Goal: Task Accomplishment & Management: Manage account settings

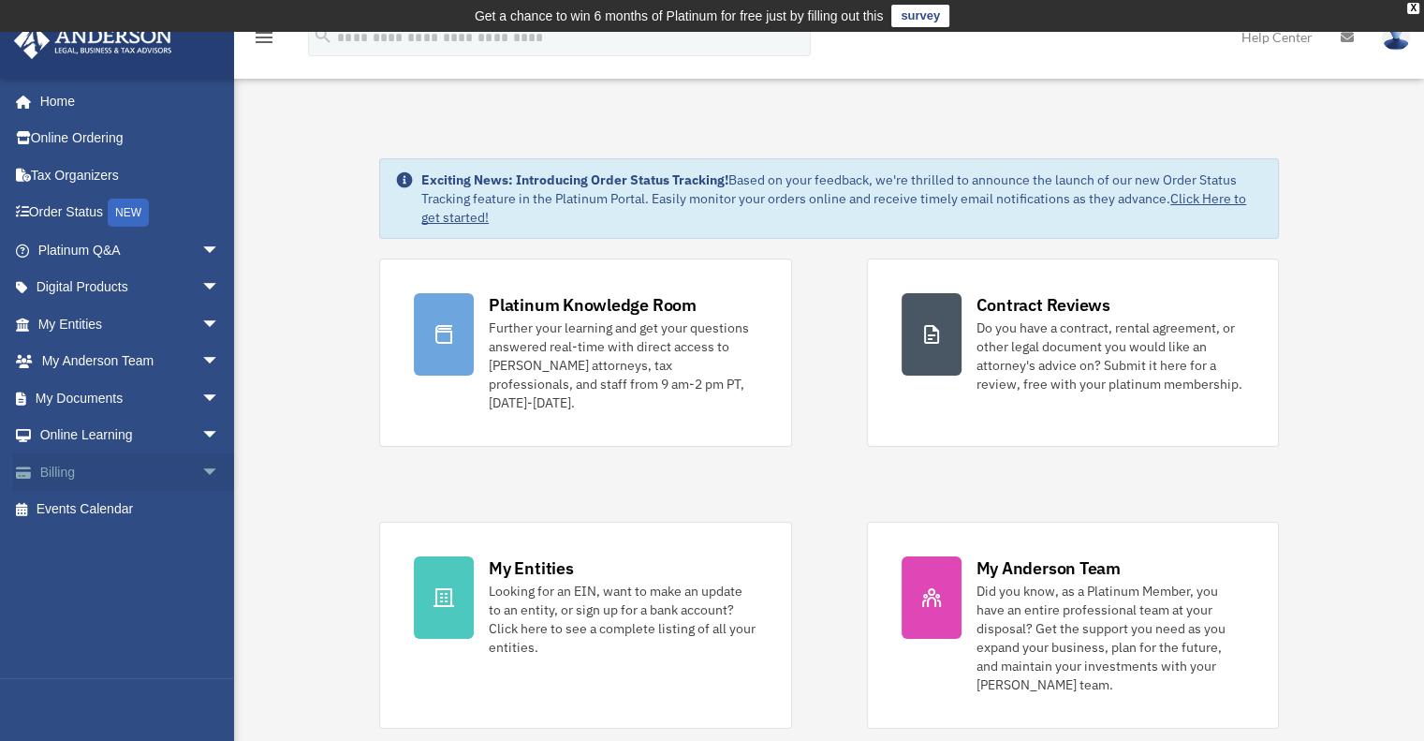
click at [70, 458] on link "Billing arrow_drop_down" at bounding box center [130, 471] width 235 height 37
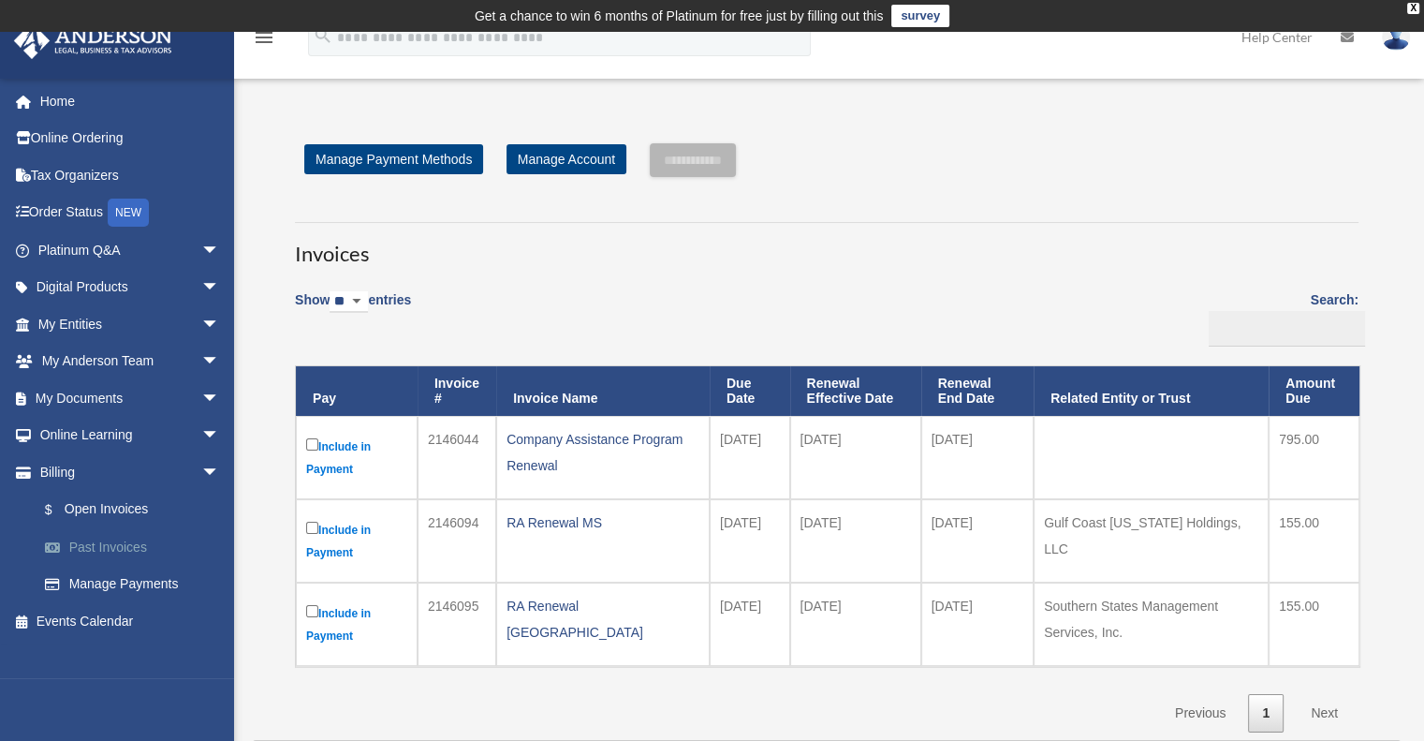
click at [123, 544] on link "Past Invoices" at bounding box center [137, 546] width 222 height 37
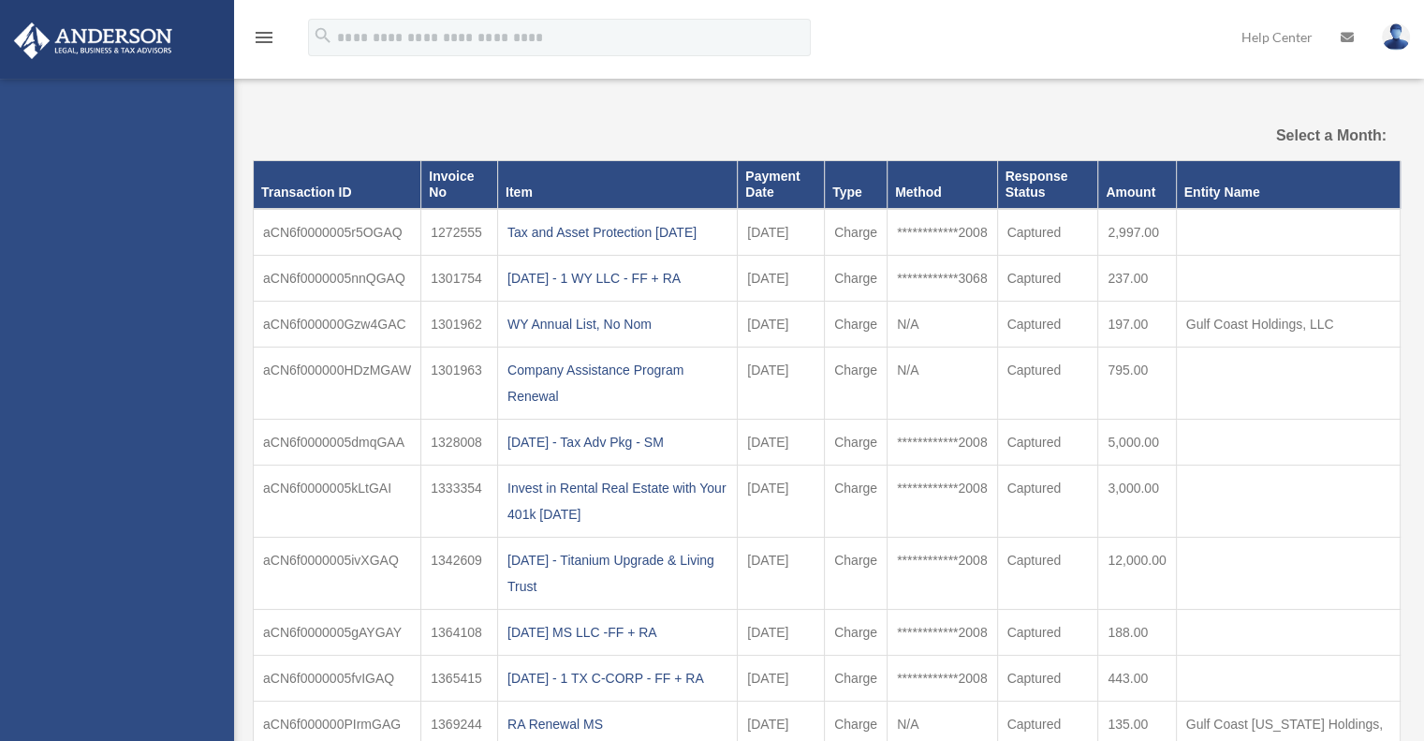
select select
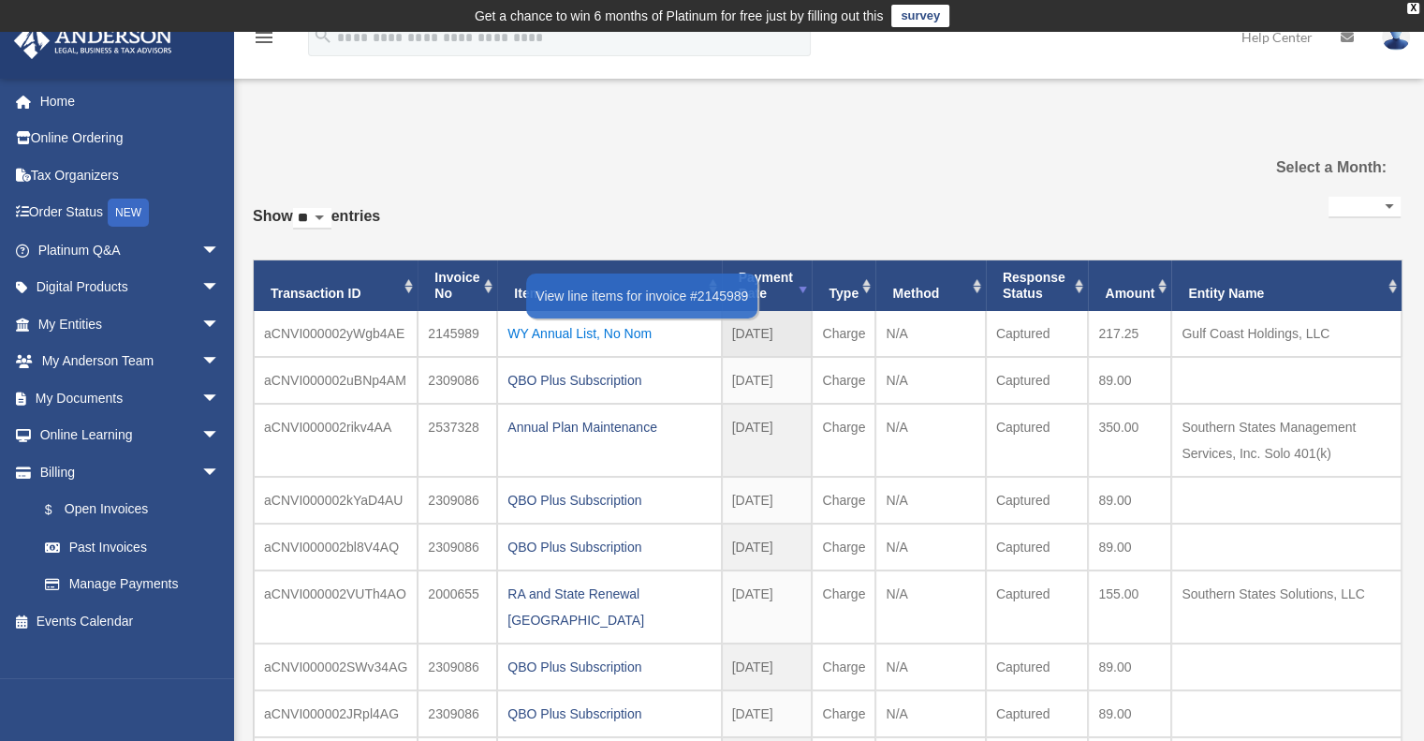
click at [585, 326] on div "WY Annual List, No Nom" at bounding box center [609, 333] width 203 height 26
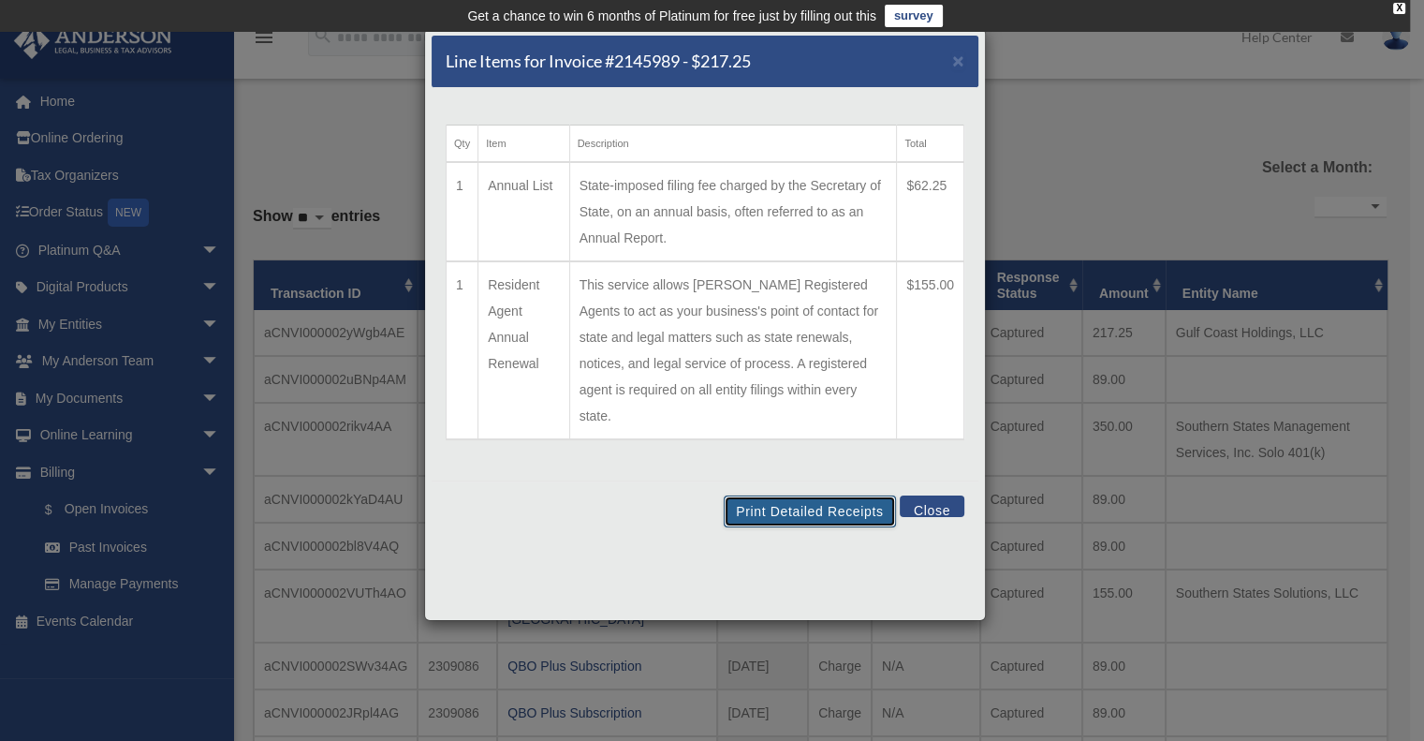
click at [758, 495] on button "Print Detailed Receipts" at bounding box center [809, 511] width 171 height 32
click at [936, 495] on button "Close" at bounding box center [932, 506] width 65 height 22
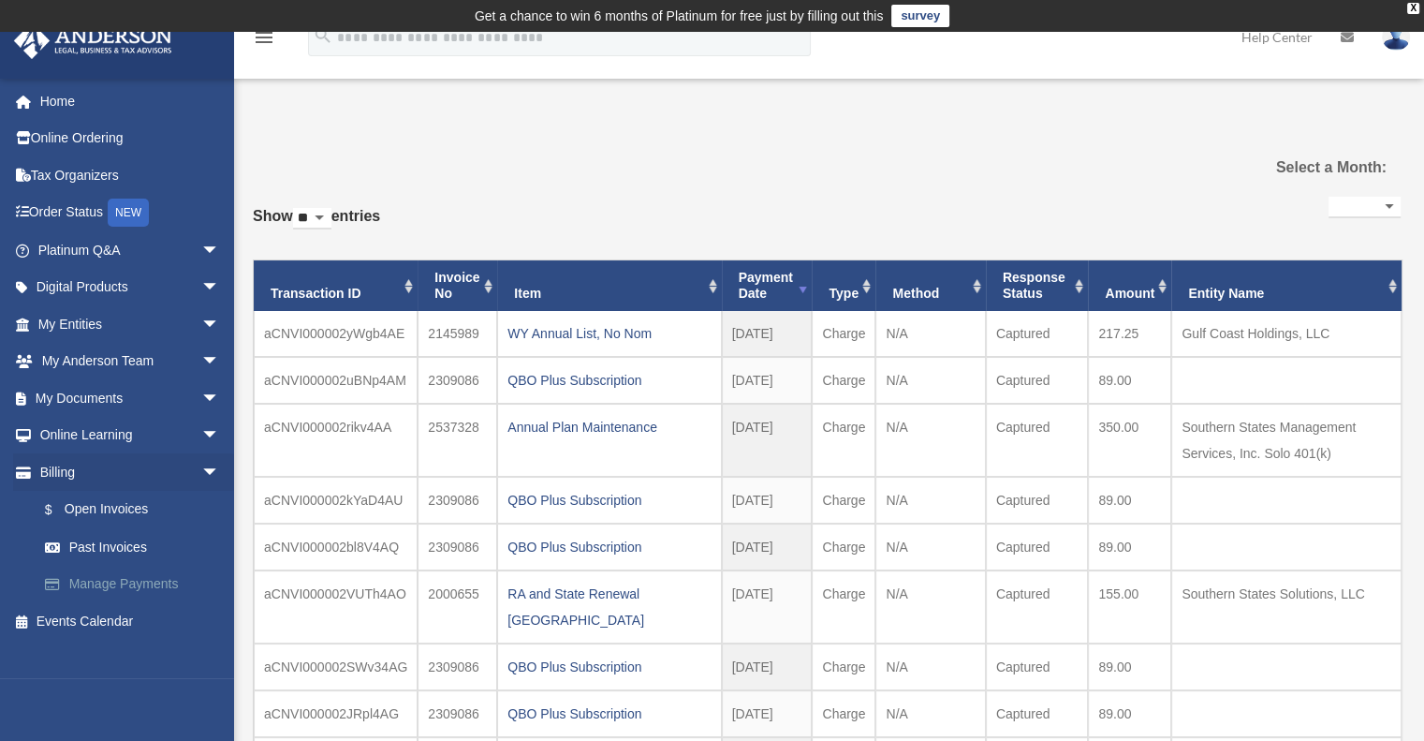
click at [117, 578] on link "Manage Payments" at bounding box center [137, 584] width 222 height 37
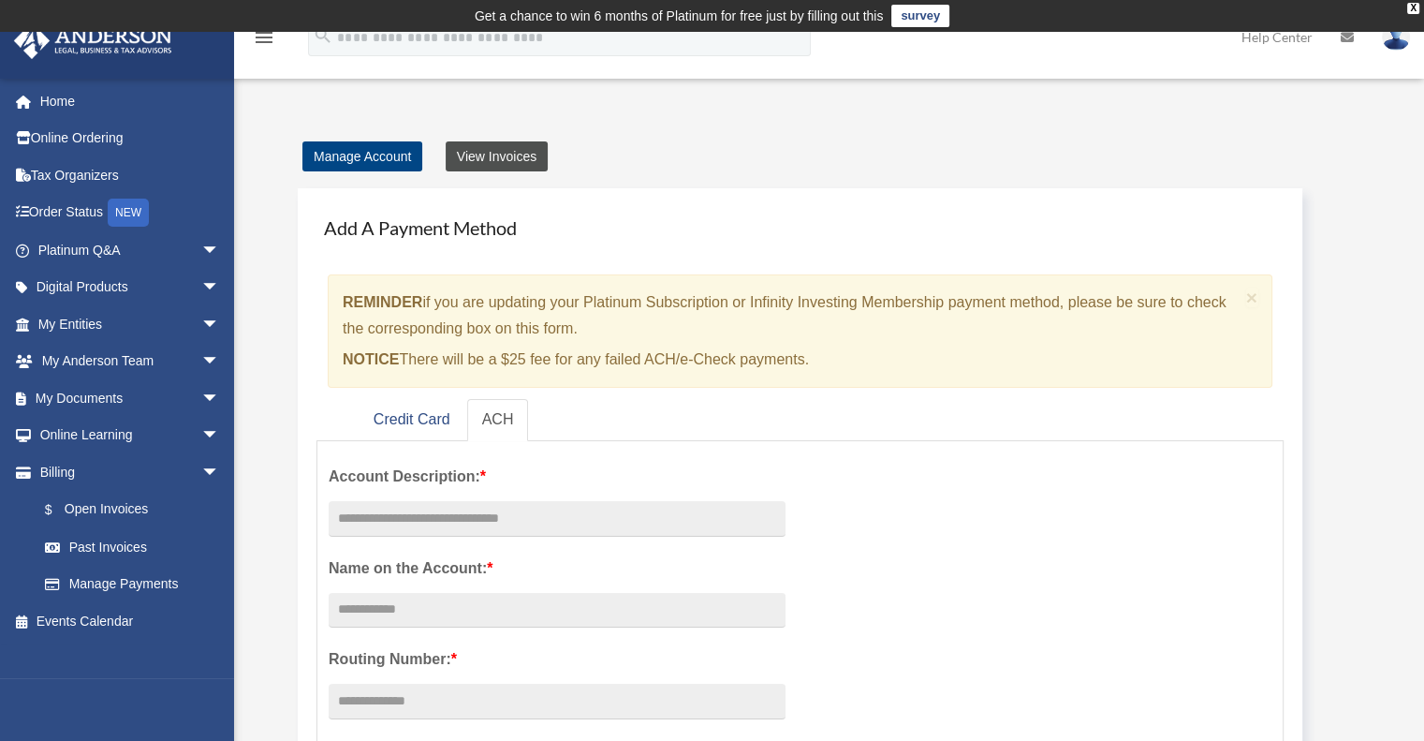
click at [483, 147] on link "View Invoices" at bounding box center [497, 156] width 102 height 30
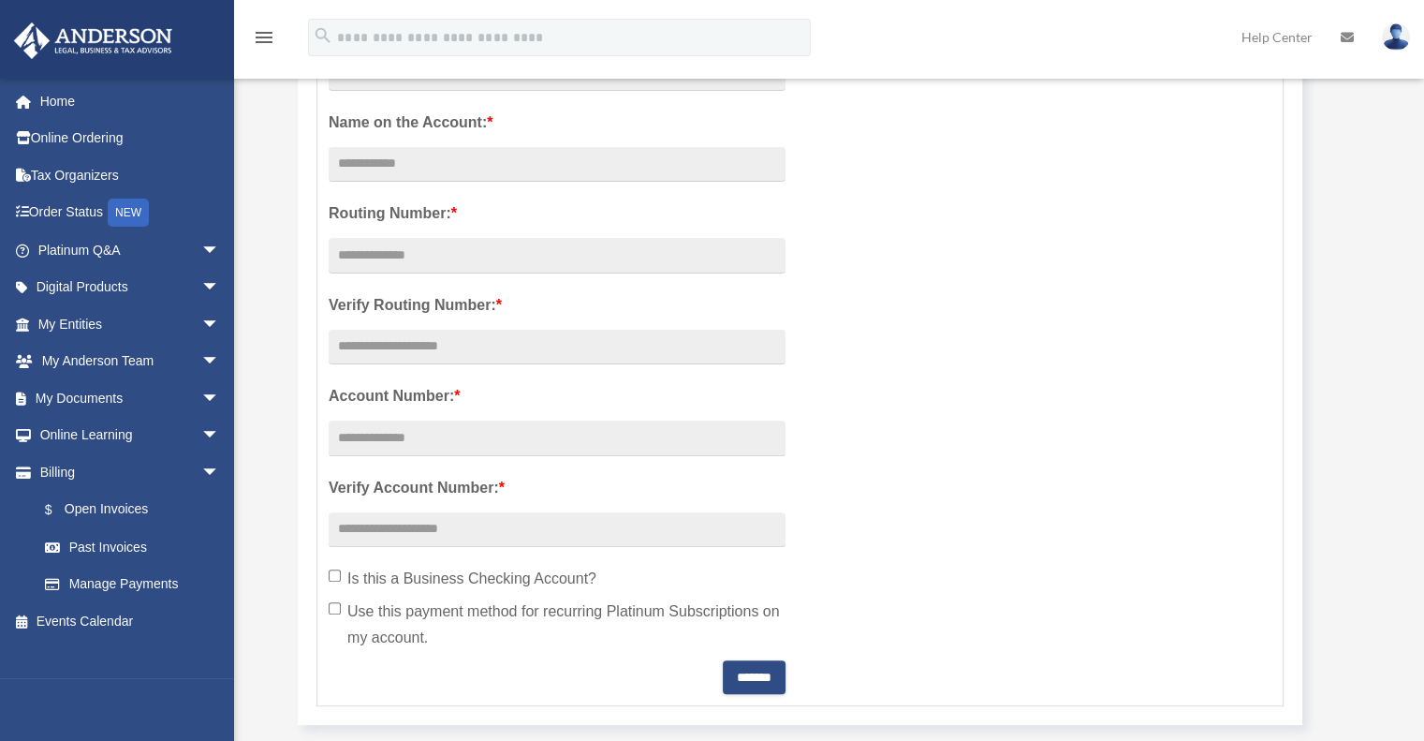
scroll to position [468, 0]
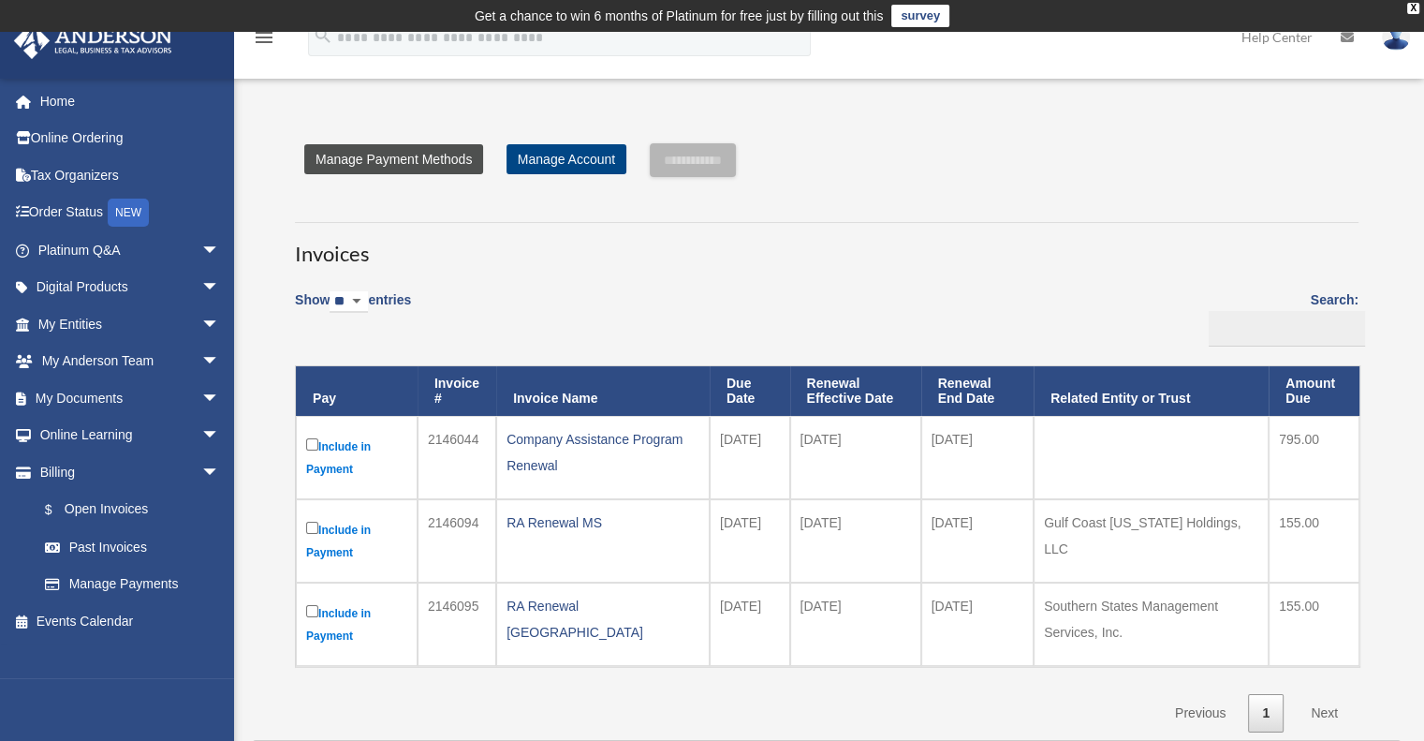
click at [421, 161] on link "Manage Payment Methods" at bounding box center [393, 159] width 179 height 30
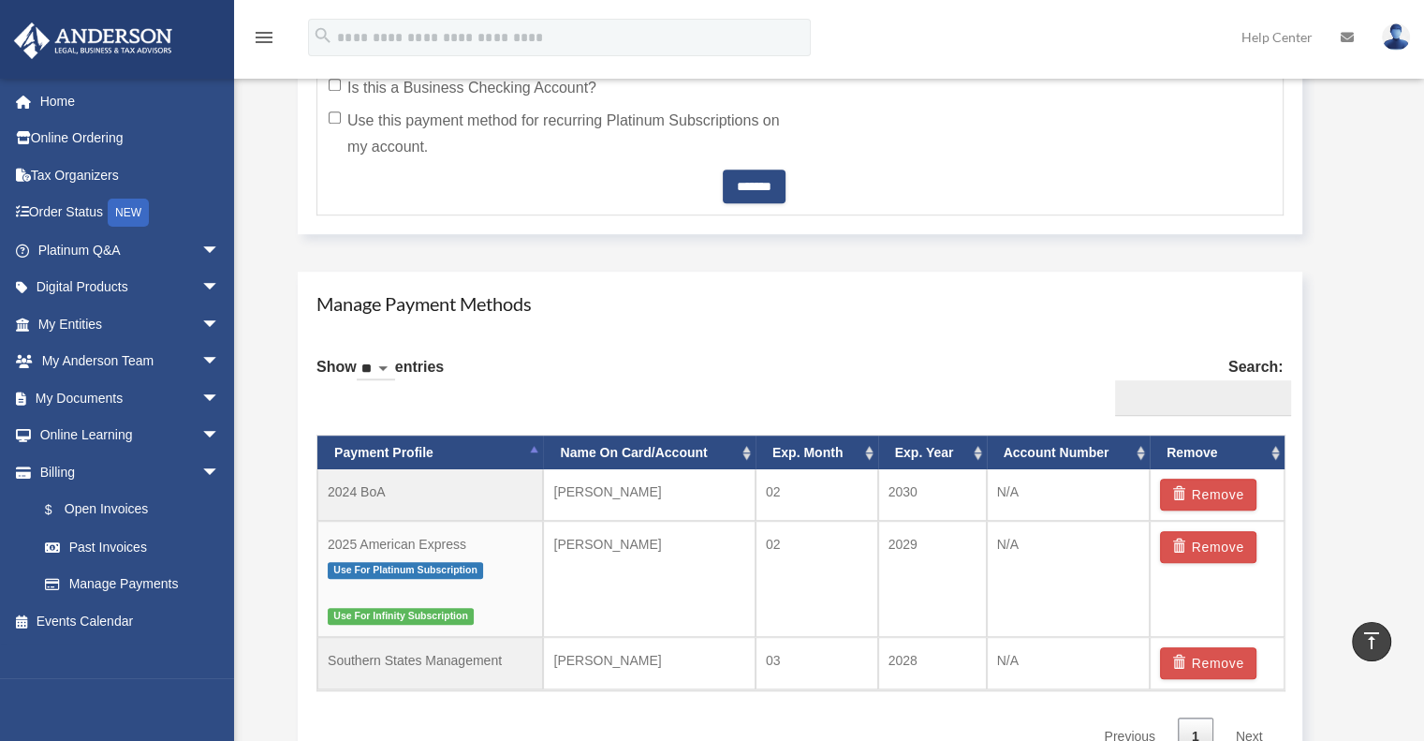
scroll to position [1092, 0]
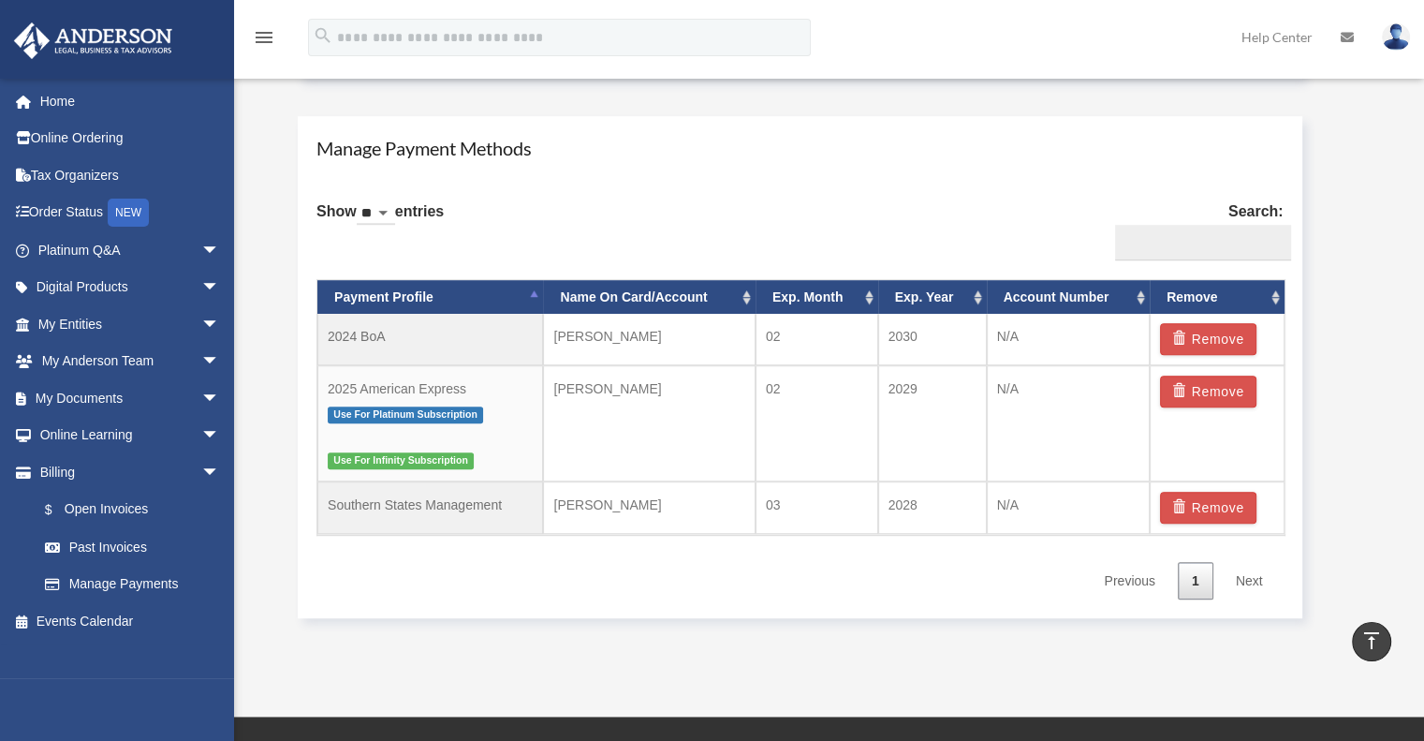
click at [1248, 573] on link "Next" at bounding box center [1249, 581] width 55 height 38
click at [1247, 578] on link "Next" at bounding box center [1249, 581] width 55 height 38
click at [1217, 329] on button "Remove" at bounding box center [1208, 339] width 96 height 32
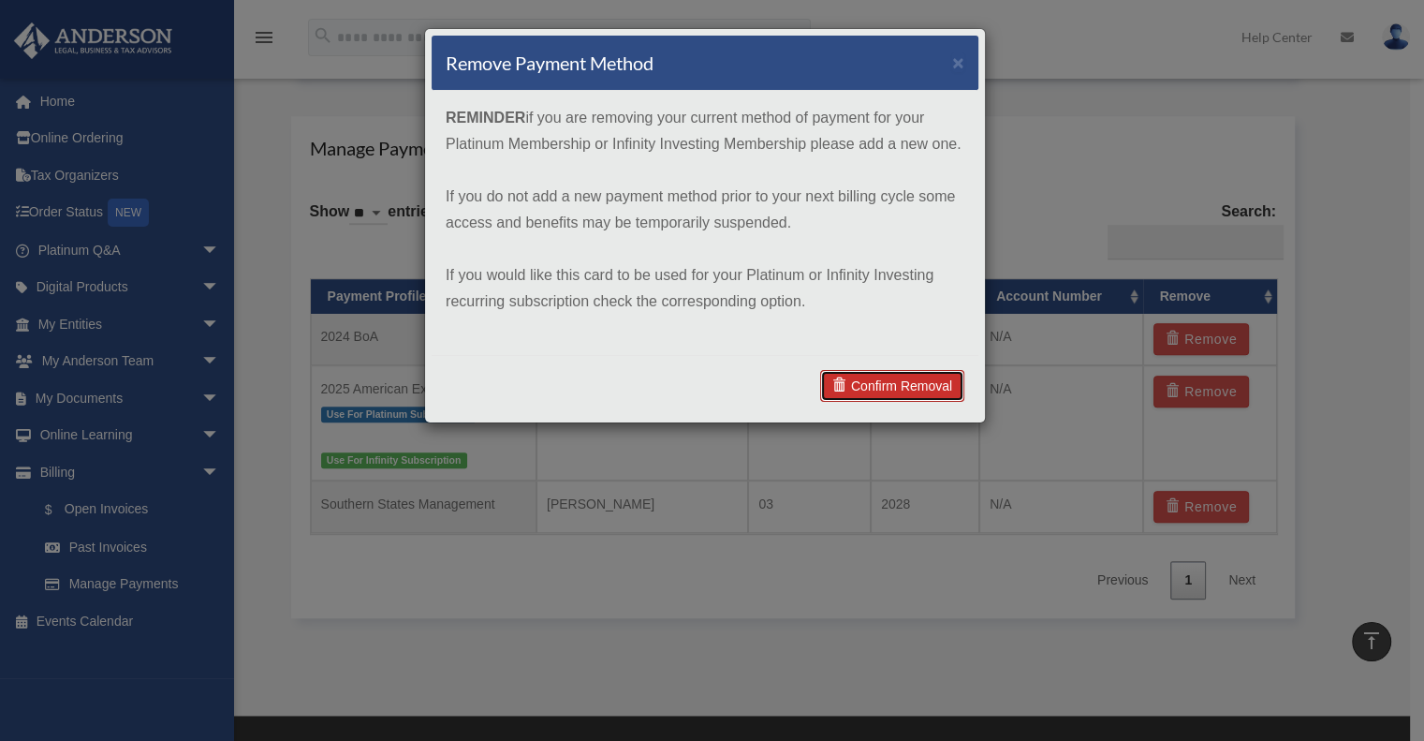
click at [885, 387] on link "Confirm Removal" at bounding box center [892, 386] width 144 height 32
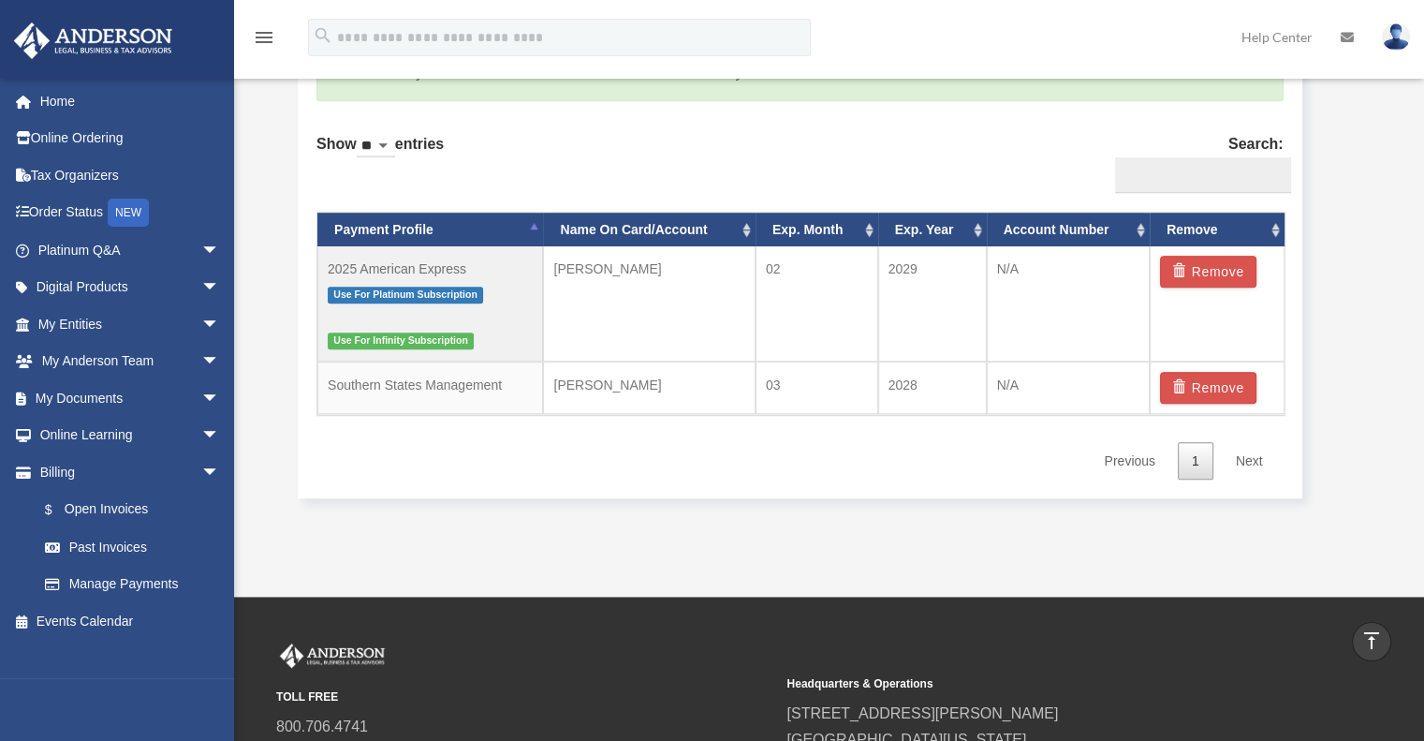
scroll to position [1248, 0]
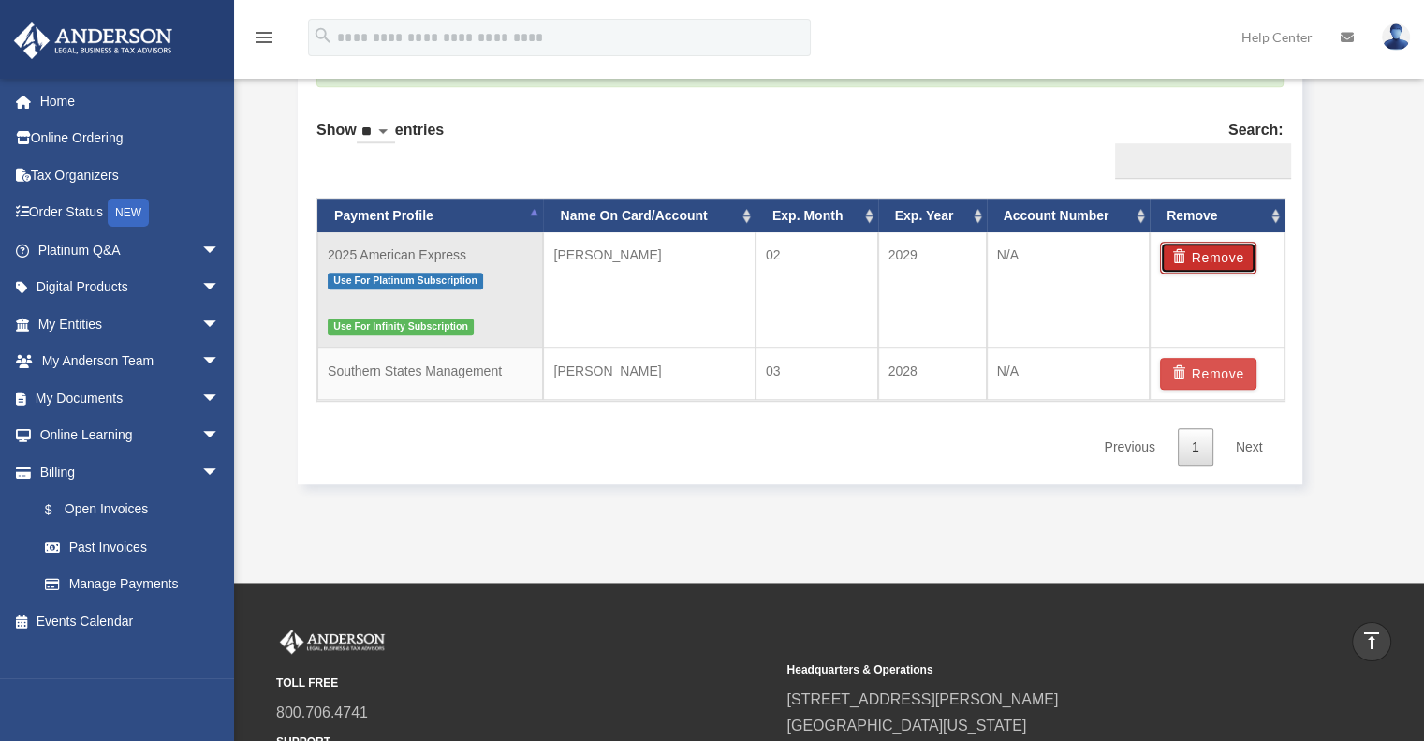
click at [1206, 252] on button "Remove" at bounding box center [1208, 258] width 96 height 32
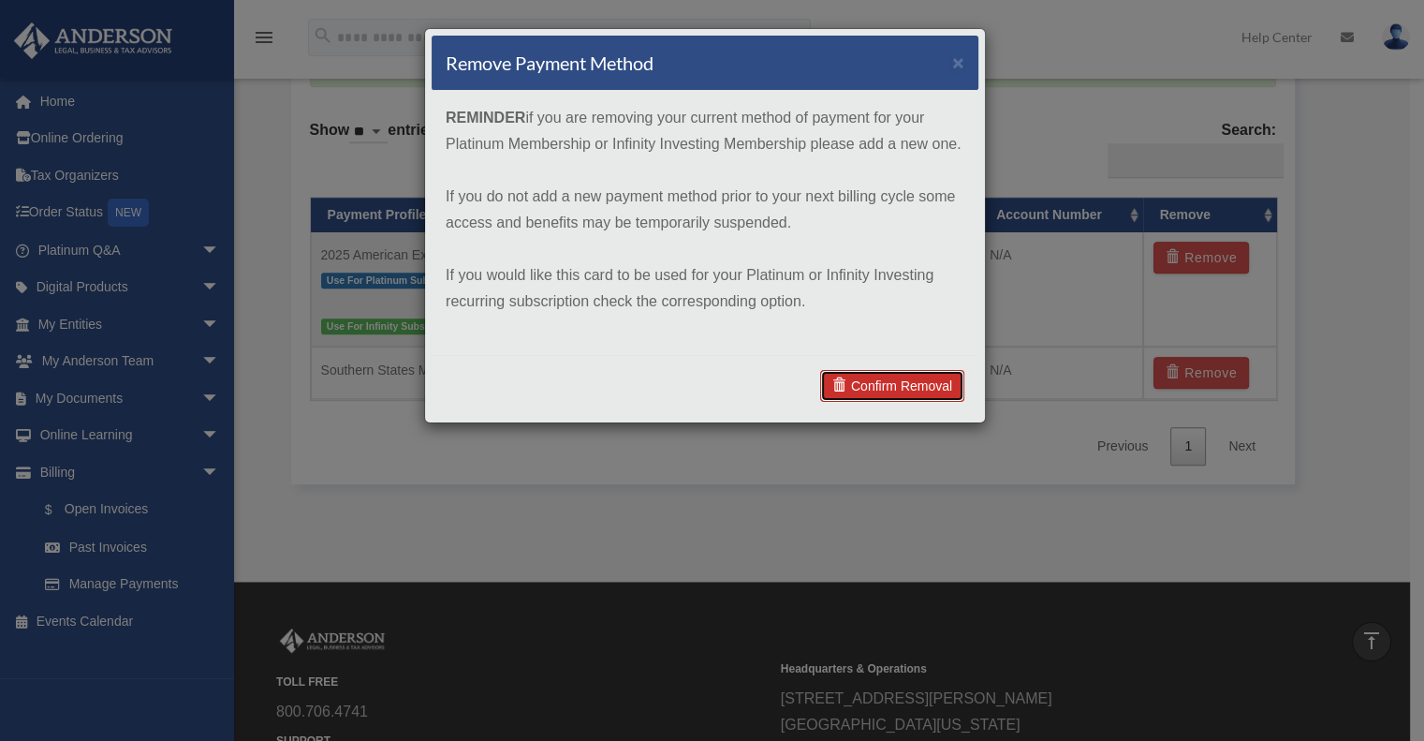
click at [884, 379] on link "Confirm Removal" at bounding box center [892, 386] width 144 height 32
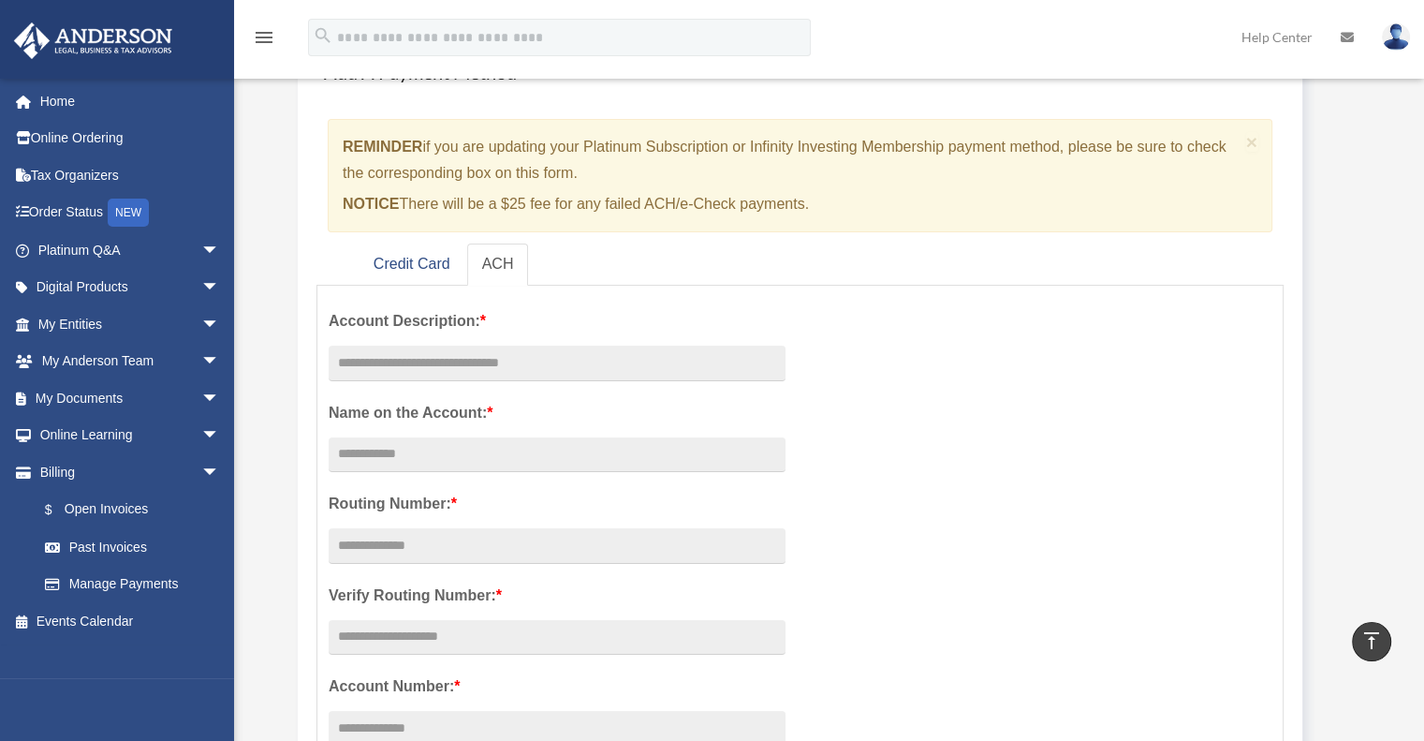
scroll to position [0, 0]
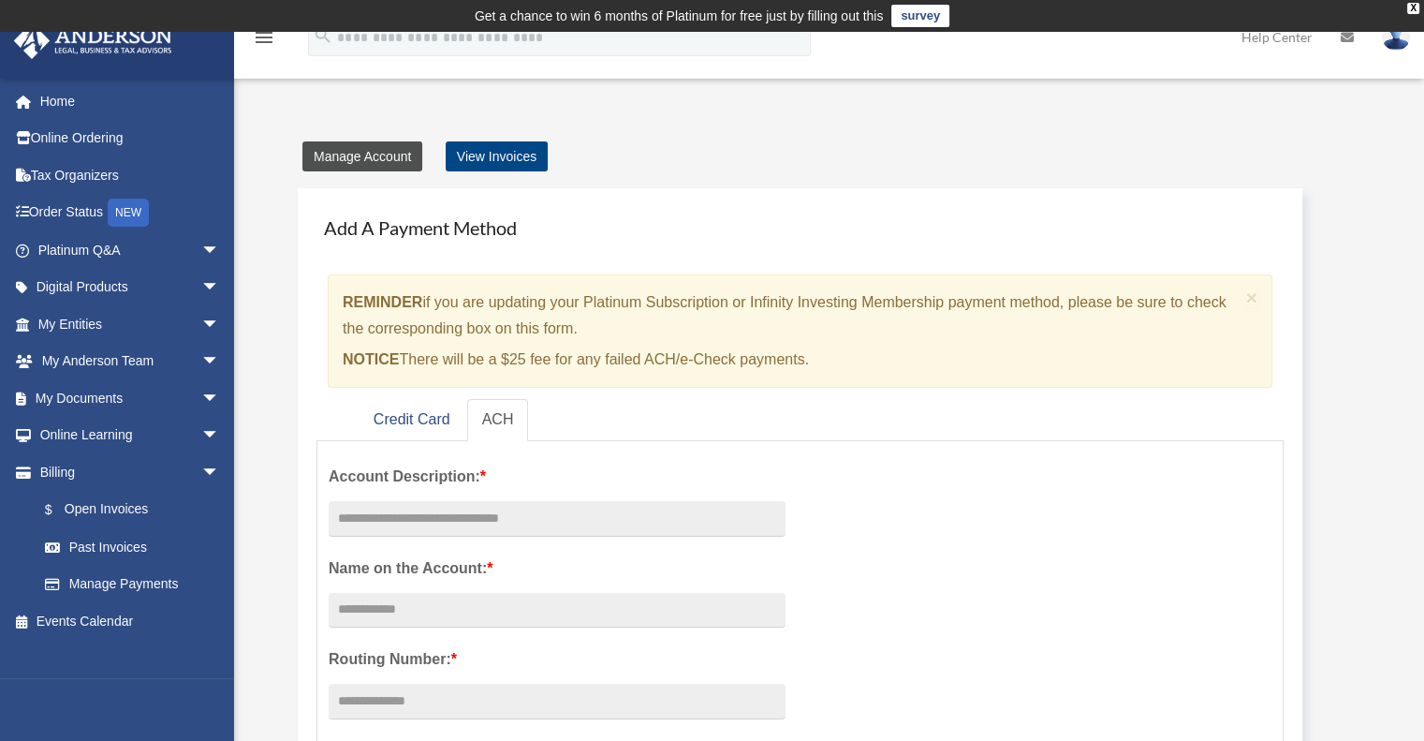
click at [373, 151] on link "Manage Account" at bounding box center [362, 156] width 120 height 30
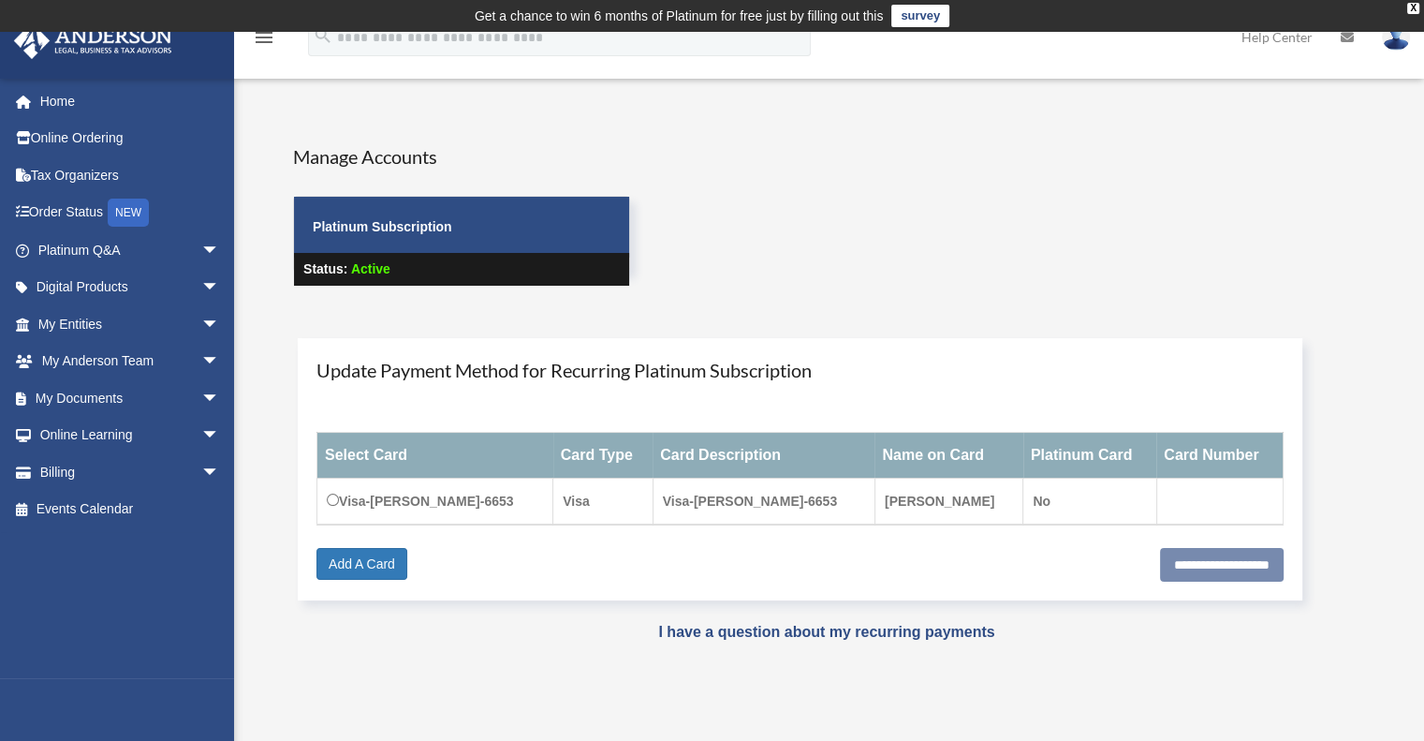
scroll to position [155, 0]
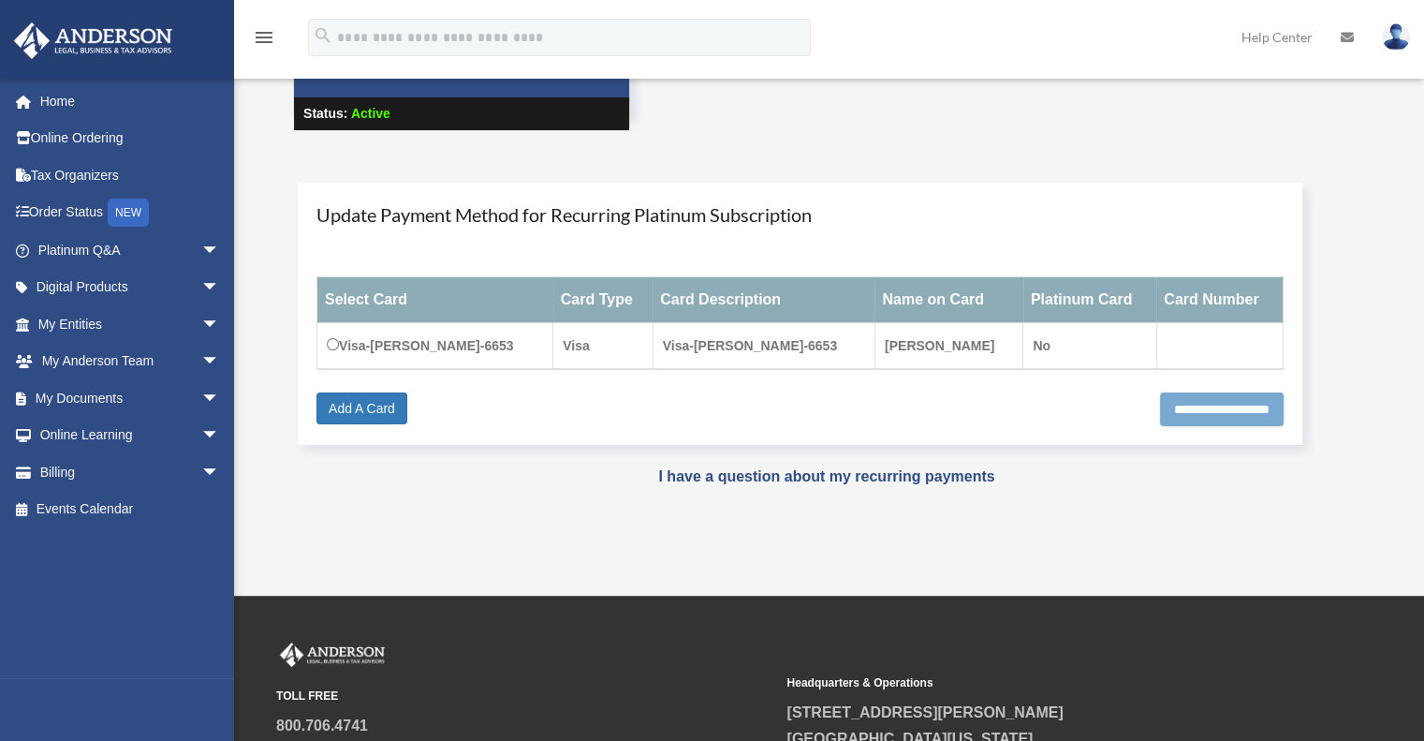
click at [1160, 405] on input "**********" at bounding box center [1222, 409] width 124 height 34
click at [1253, 407] on input "**********" at bounding box center [1222, 409] width 124 height 34
type input "**********"
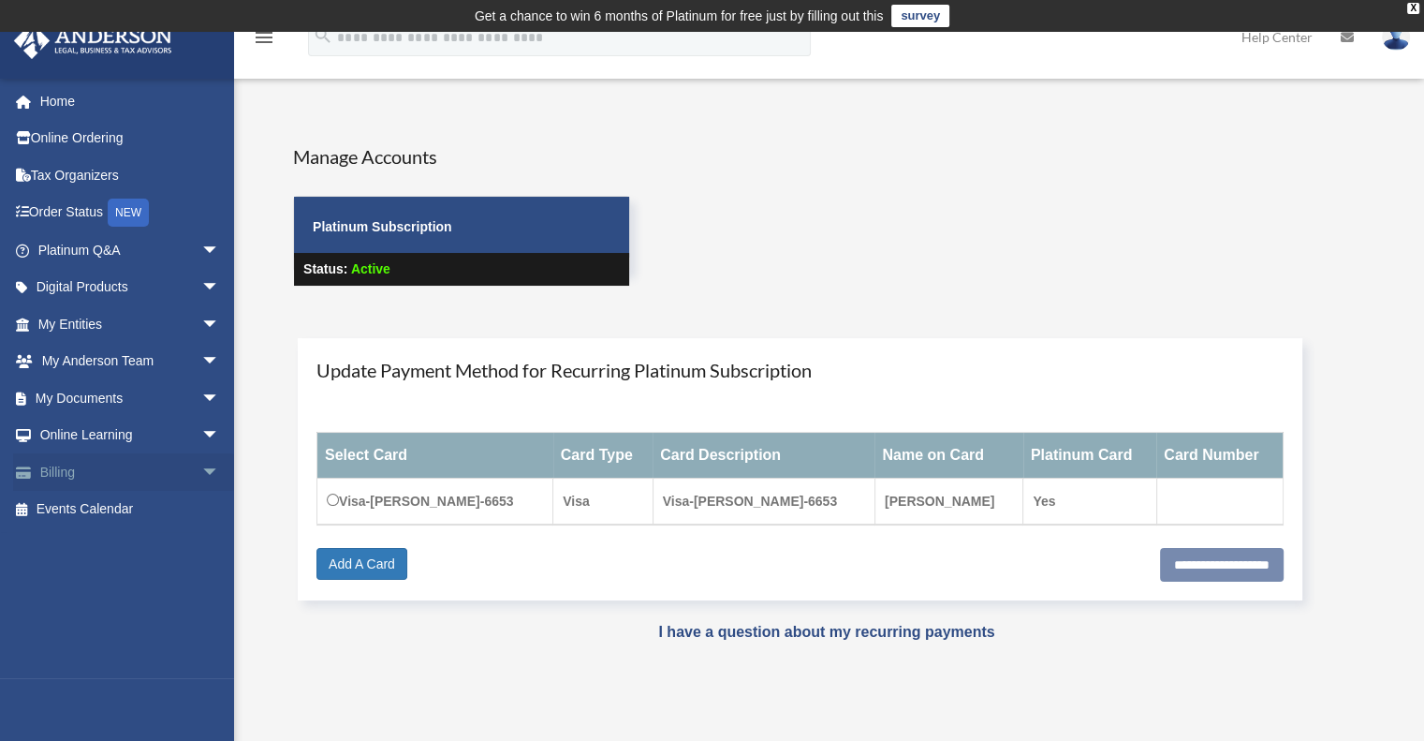
click at [66, 466] on link "Billing arrow_drop_down" at bounding box center [130, 471] width 235 height 37
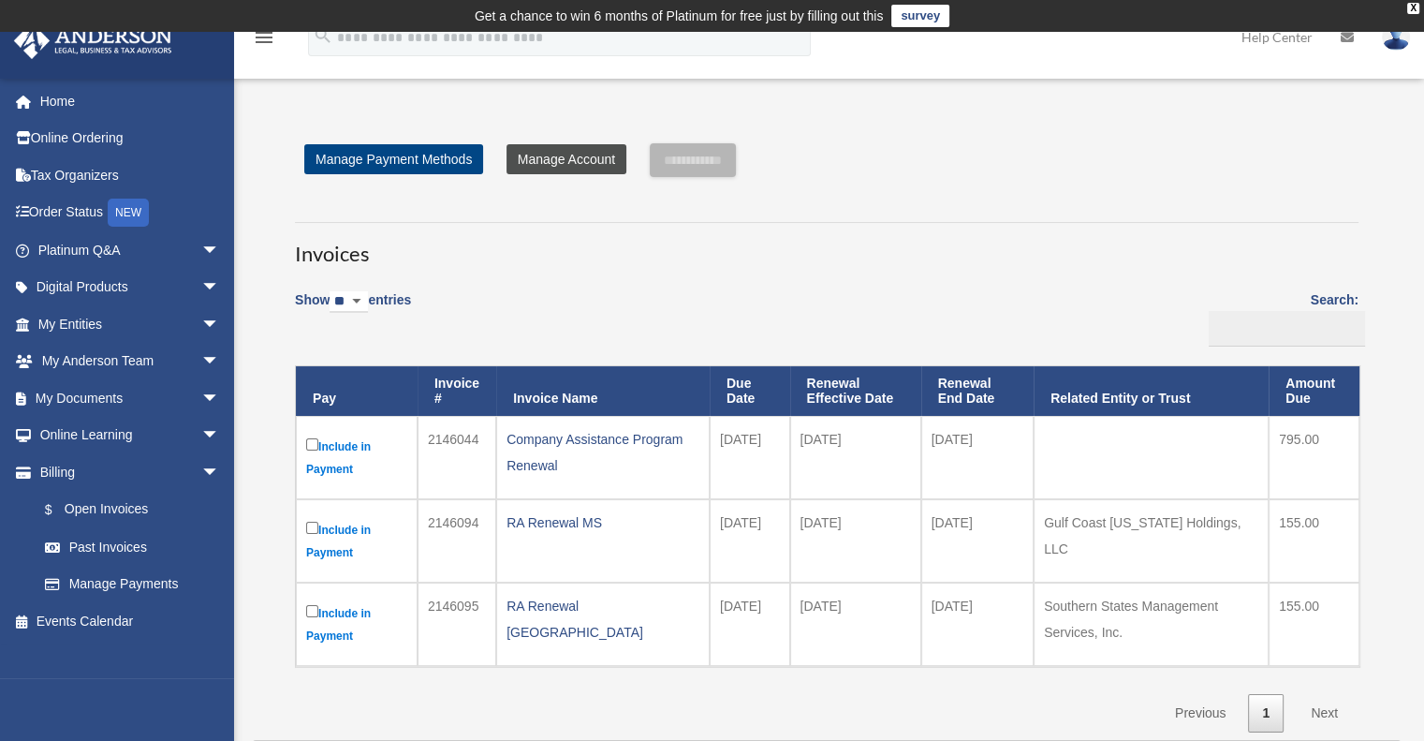
click at [553, 153] on link "Manage Account" at bounding box center [567, 159] width 120 height 30
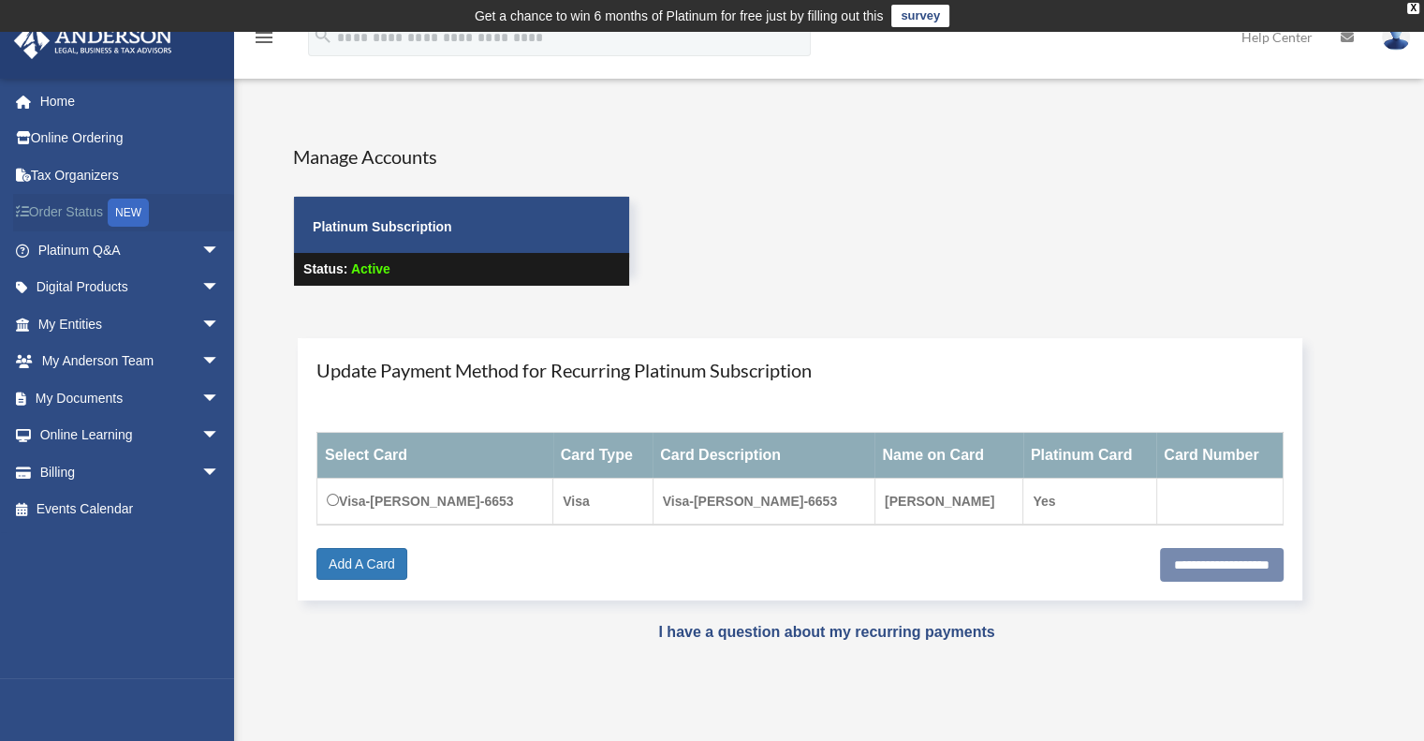
click at [69, 205] on link "Order Status NEW" at bounding box center [130, 213] width 235 height 38
